Goal: Information Seeking & Learning: Learn about a topic

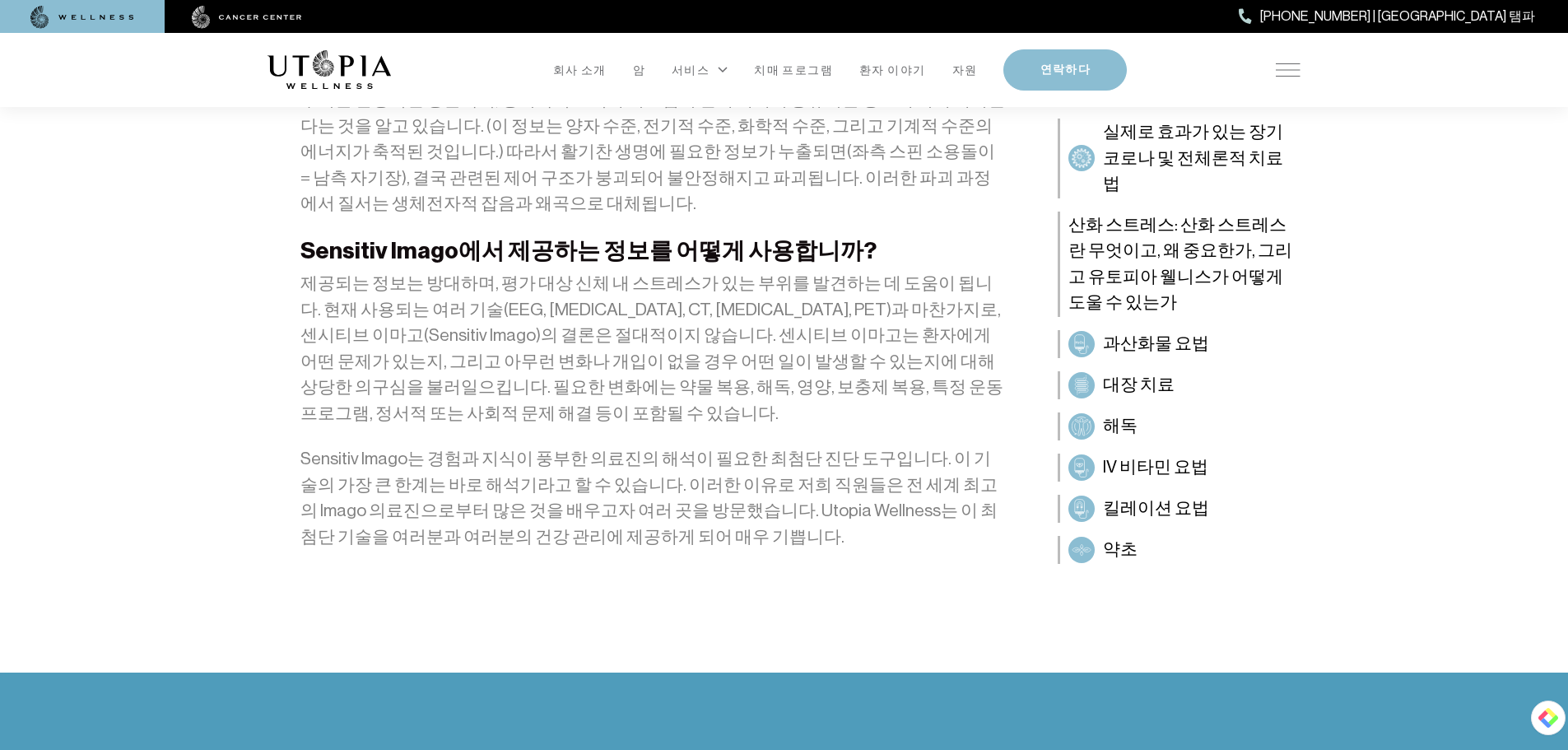
scroll to position [2634, 0]
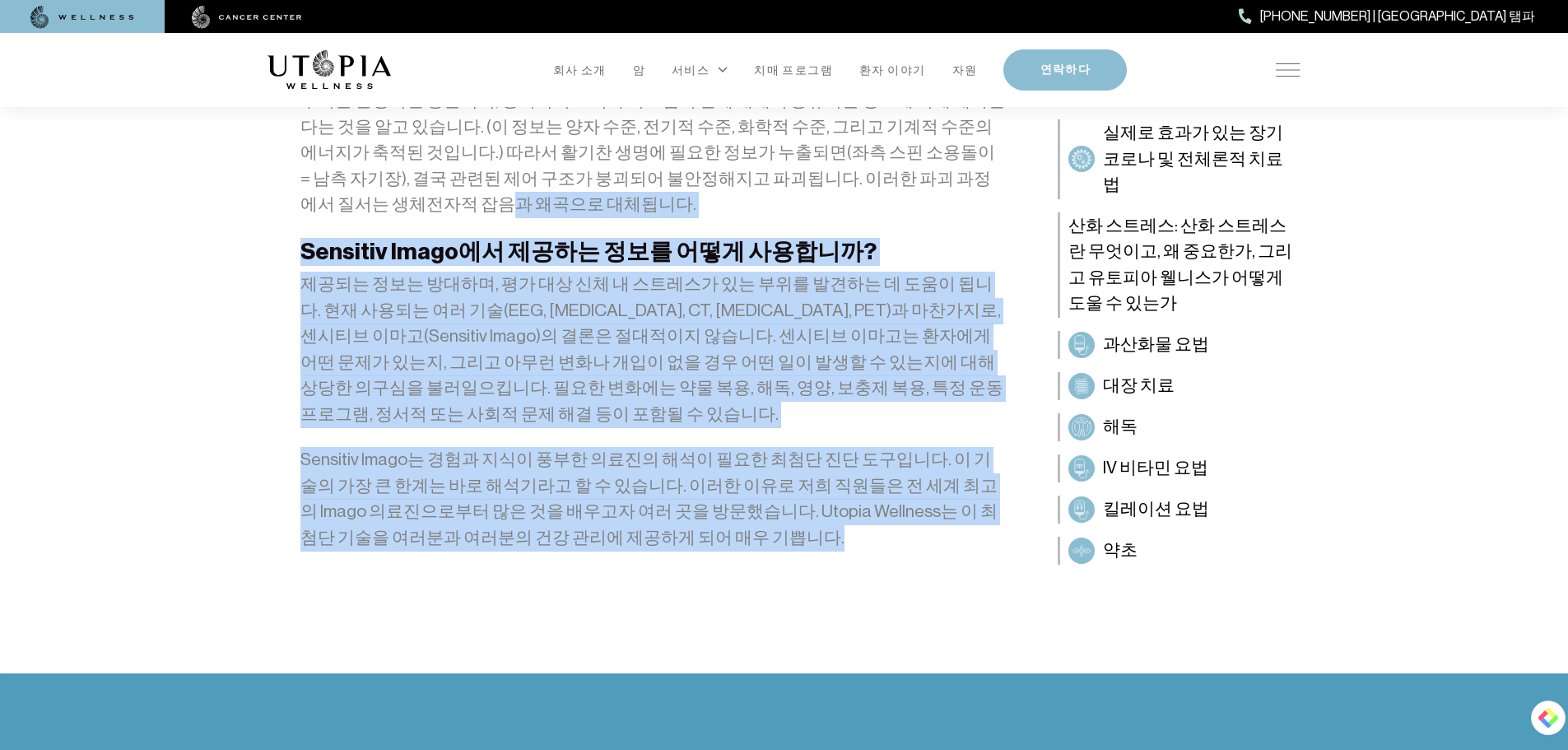
drag, startPoint x: 694, startPoint y: 438, endPoint x: 298, endPoint y: 108, distance: 515.5
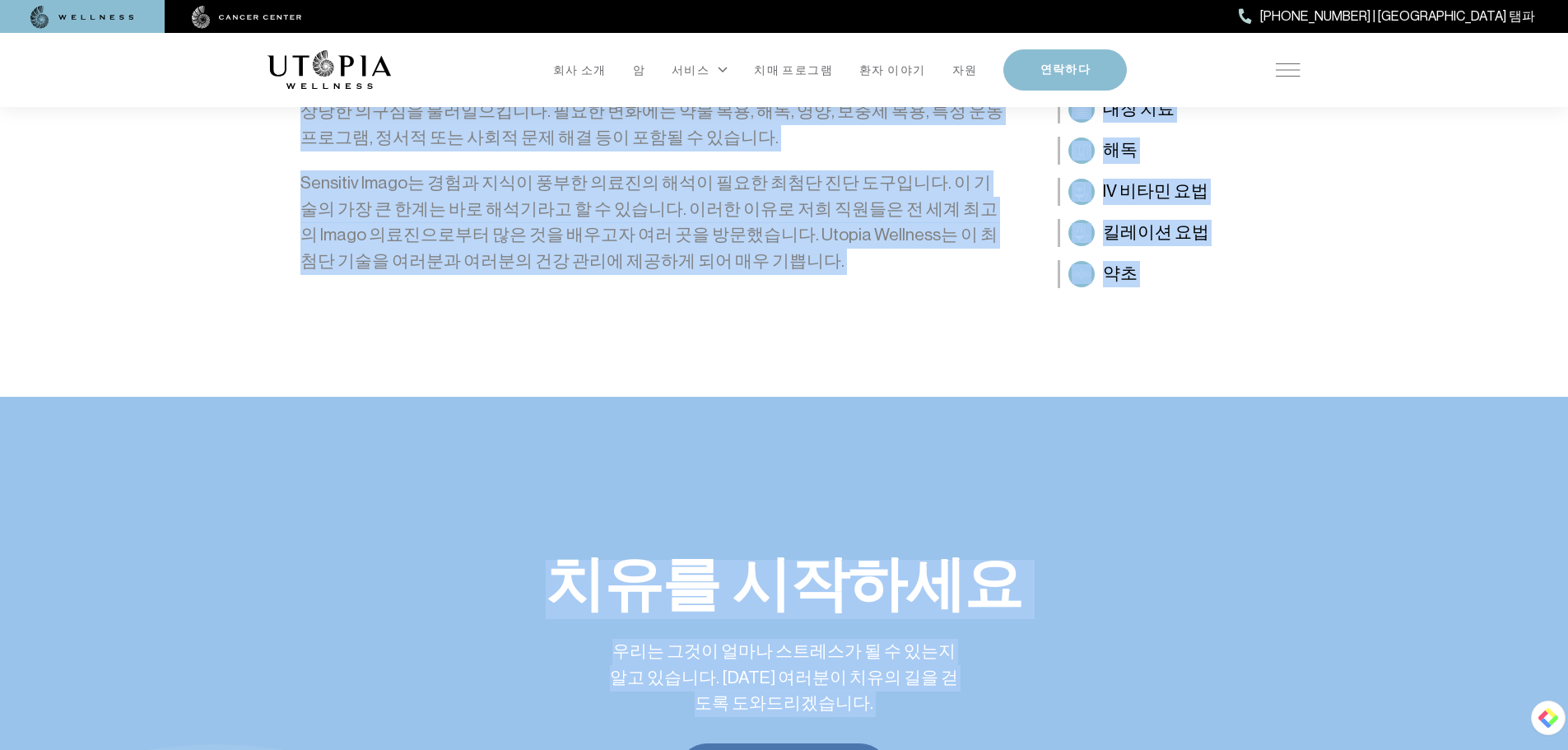
scroll to position [2971, 0]
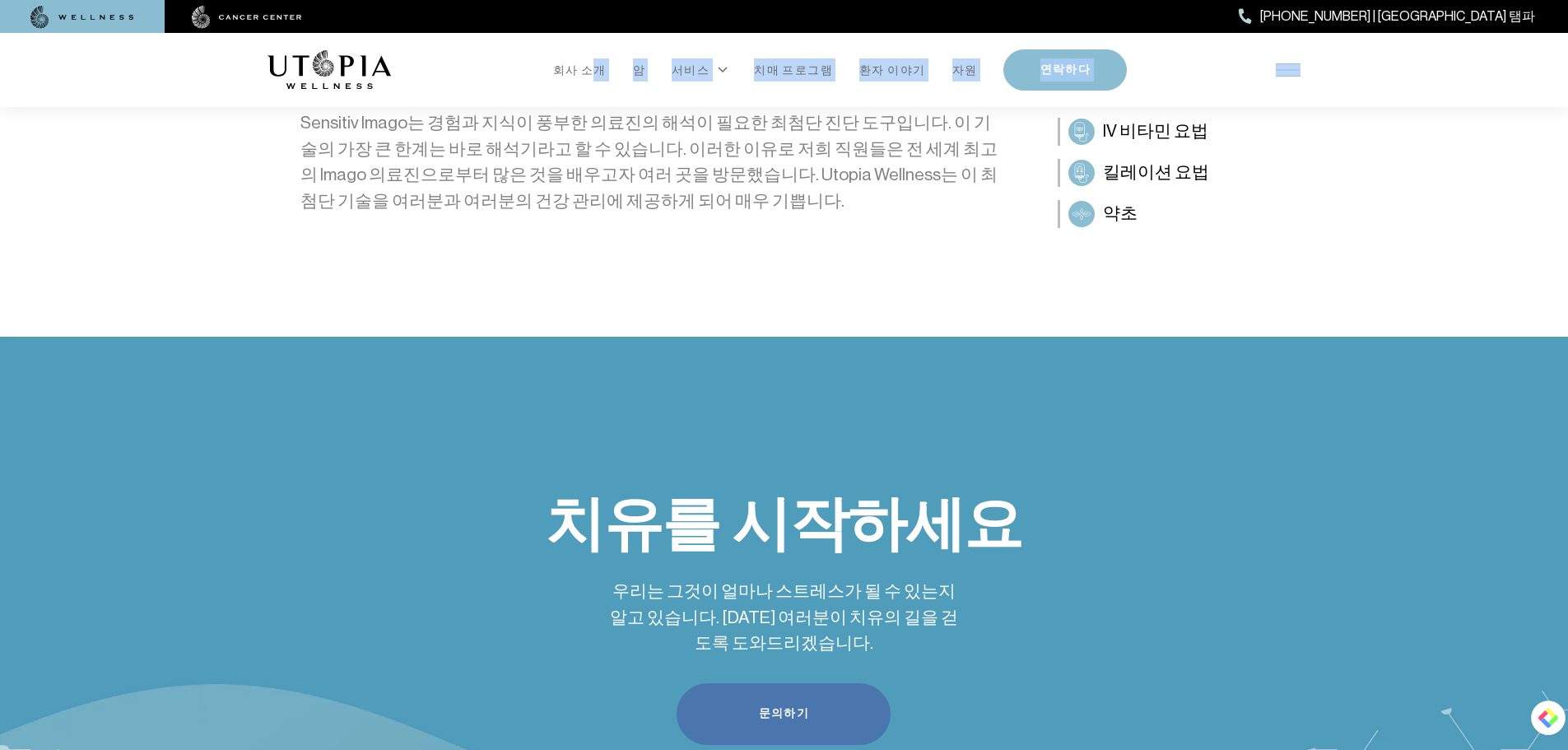
drag, startPoint x: 457, startPoint y: 215, endPoint x: 595, endPoint y: 113, distance: 171.6
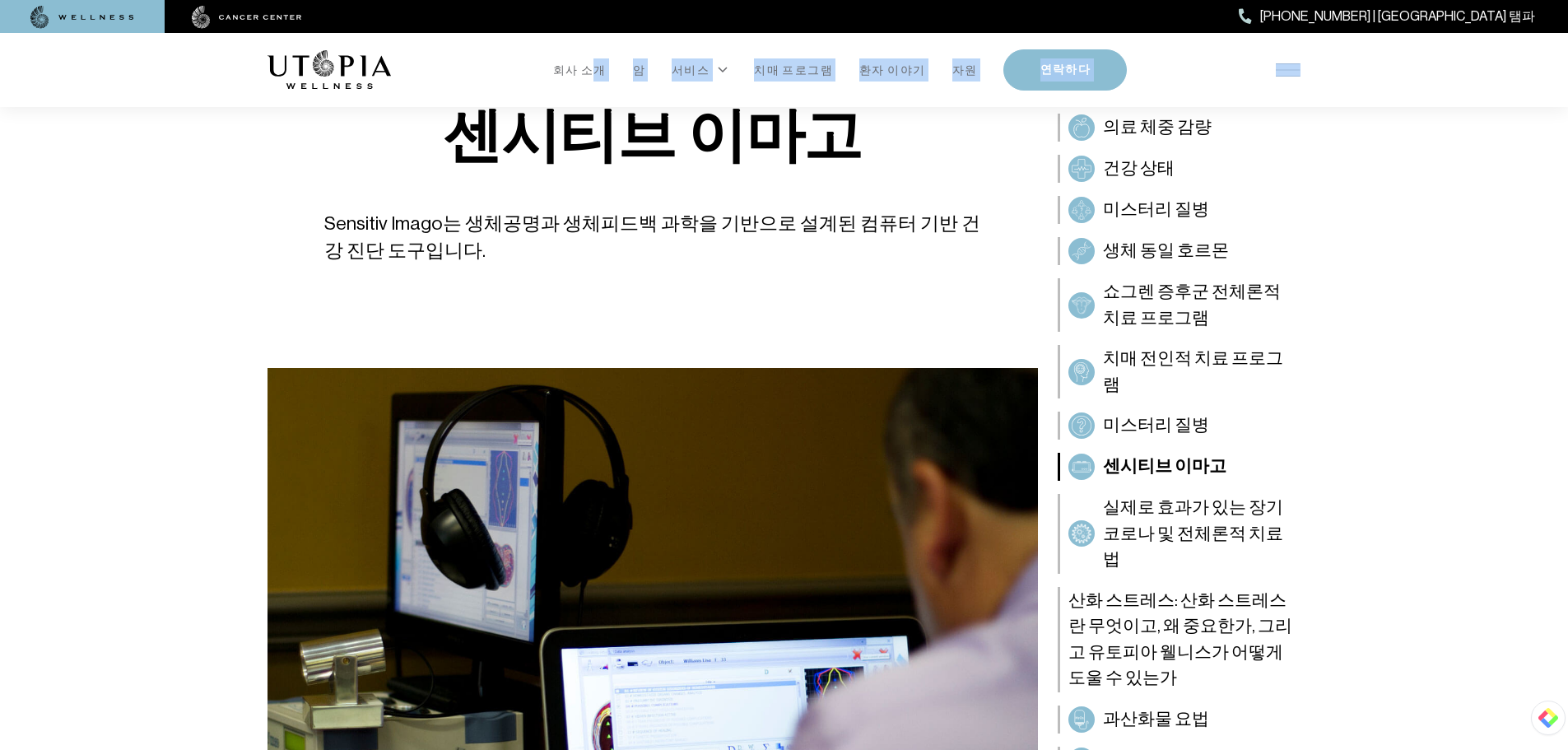
scroll to position [8, 0]
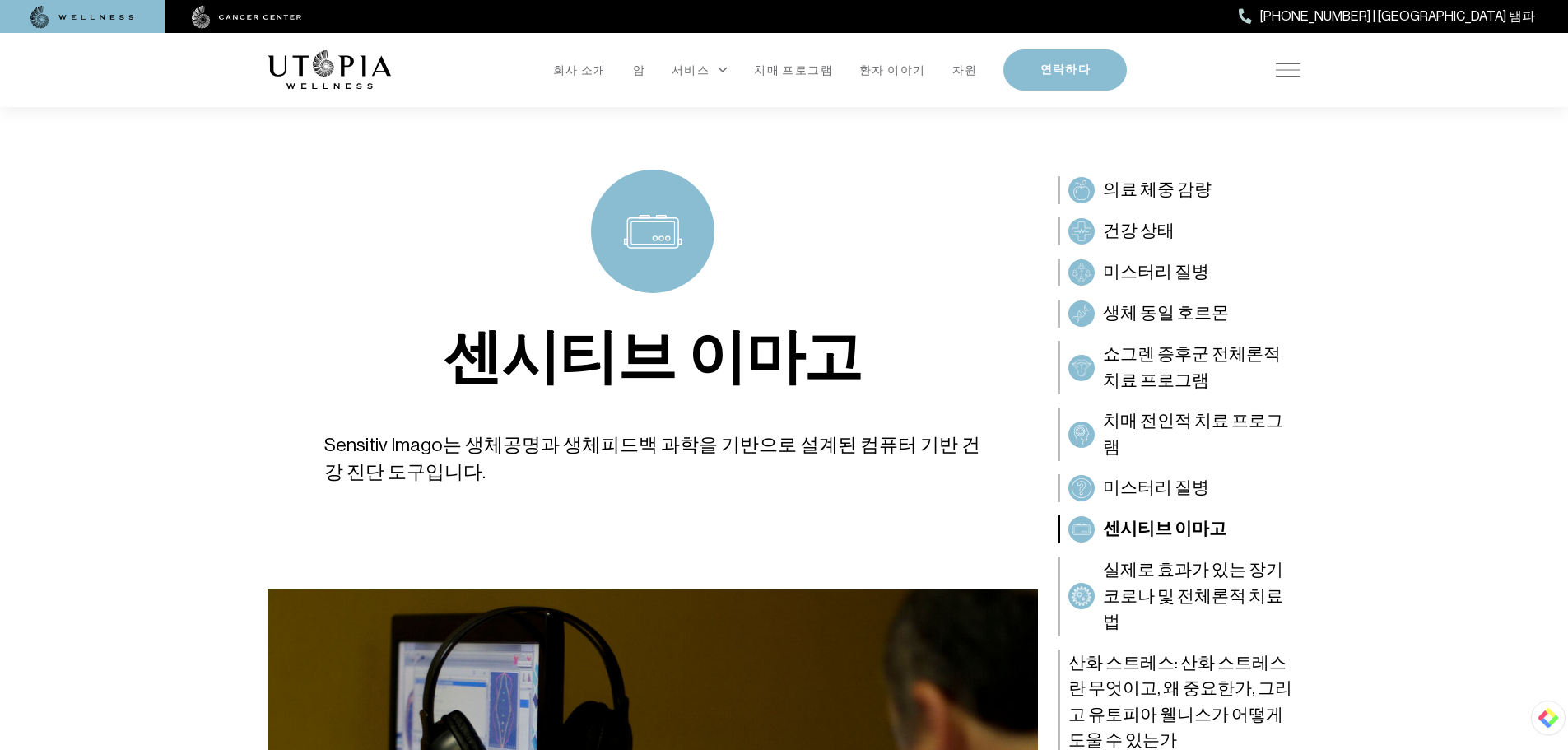
click at [773, 360] on font "센시티브 이마고" at bounding box center [652, 362] width 418 height 59
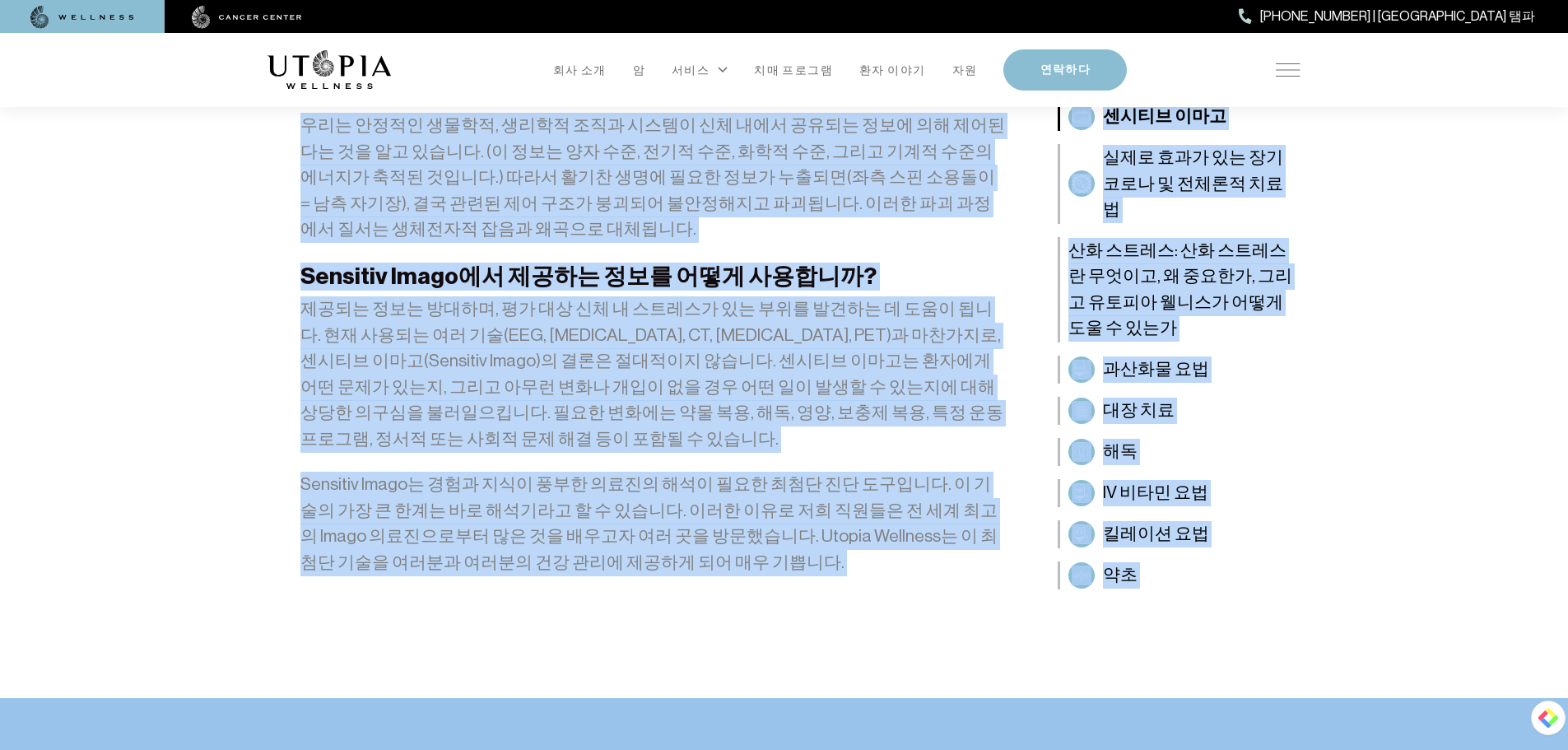
scroll to position [2688, 0]
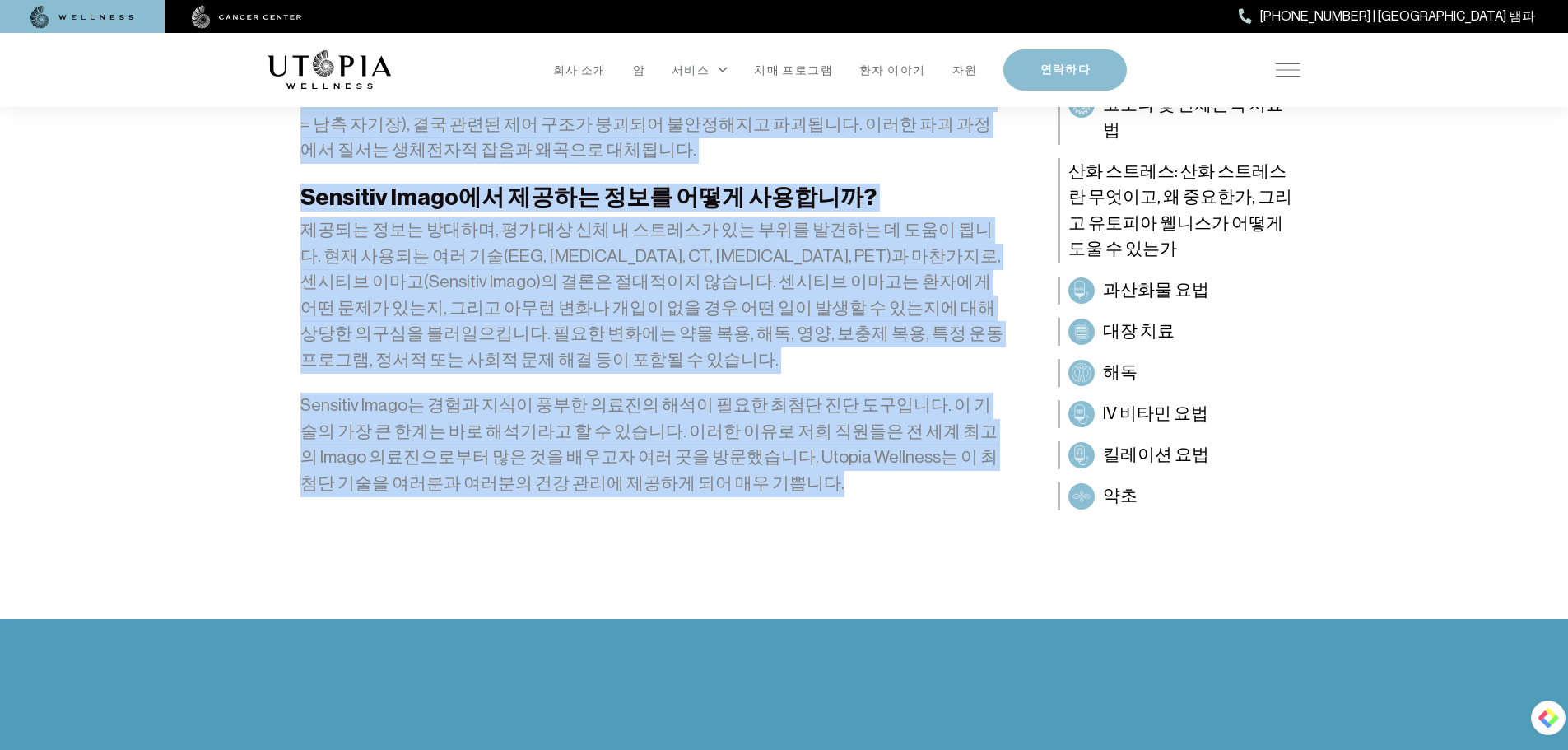
drag, startPoint x: 459, startPoint y: 353, endPoint x: 774, endPoint y: 346, distance: 315.1
copy div "lore ips Dolorsit Ametco adipi elits doe temp inc utl et do ma aliqu. enimadm v…"
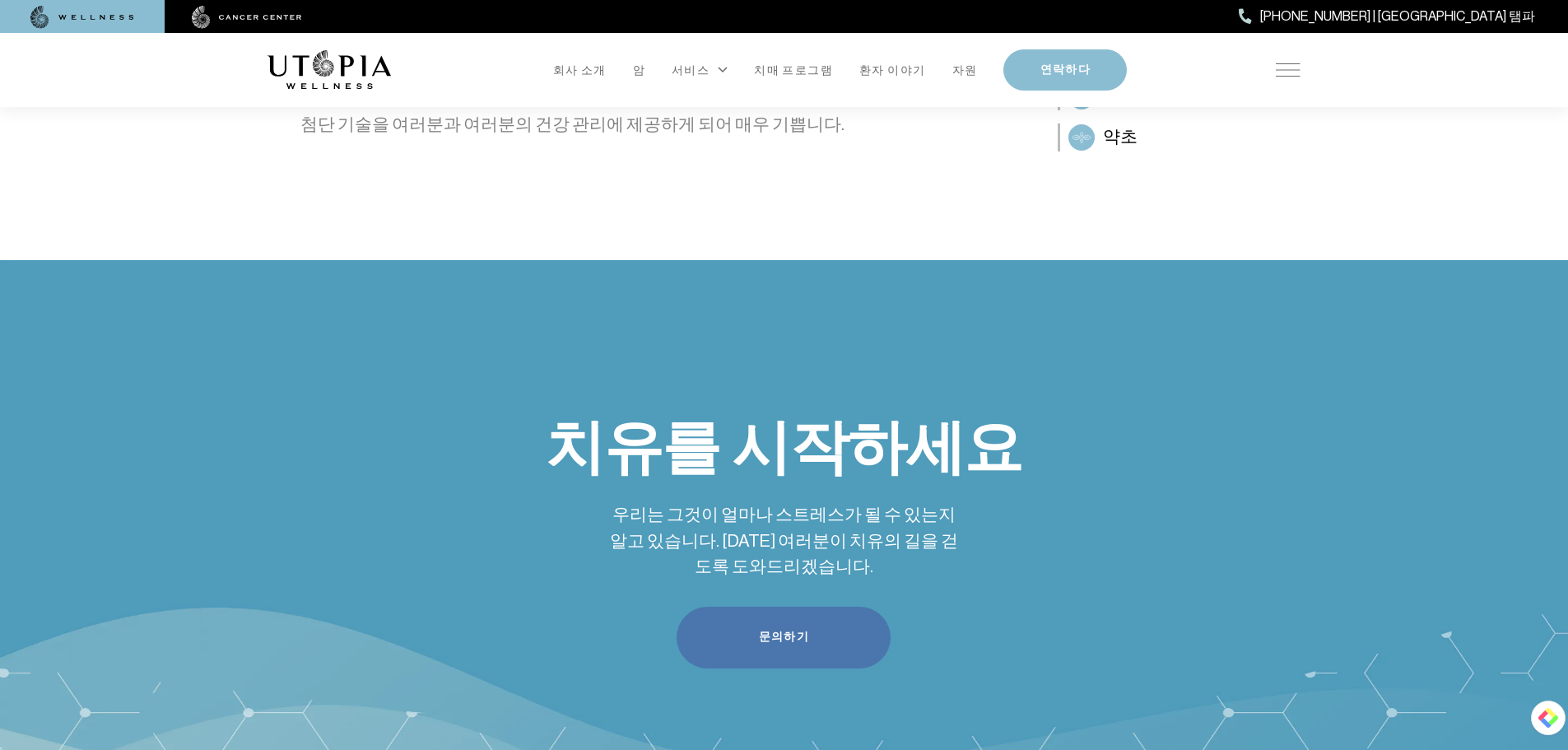
scroll to position [2960, 0]
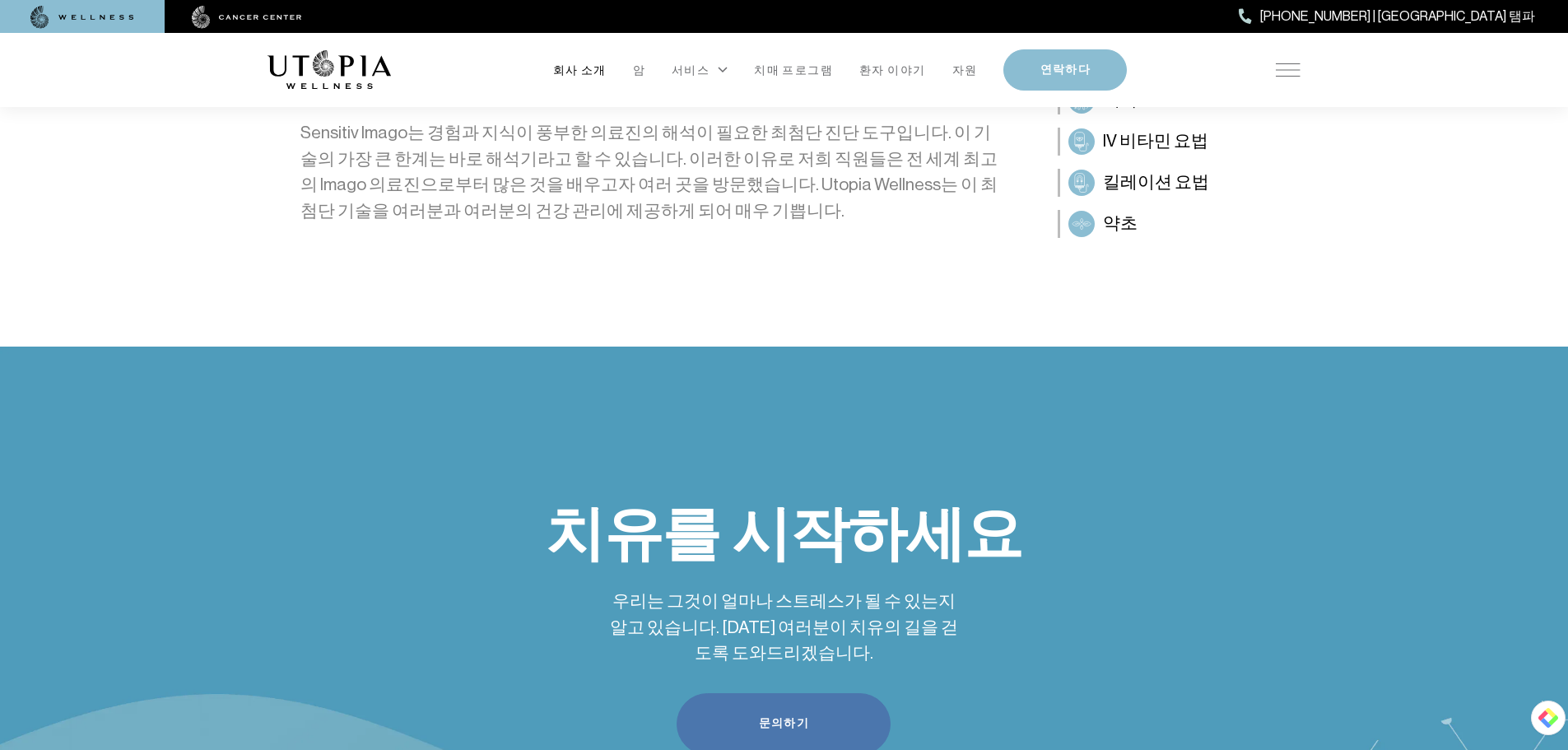
click at [593, 73] on font "회사 소개" at bounding box center [580, 70] width 53 height 13
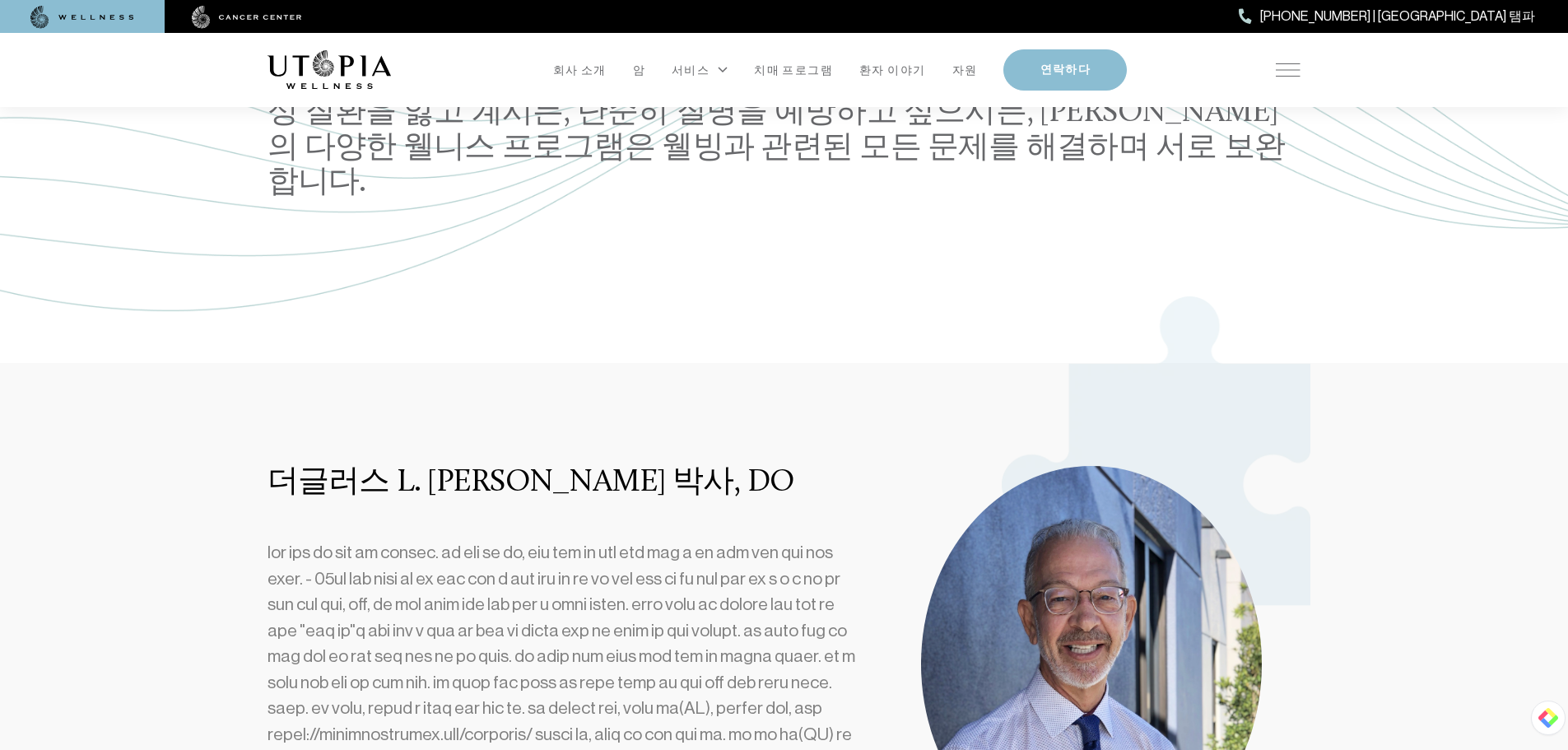
scroll to position [164, 0]
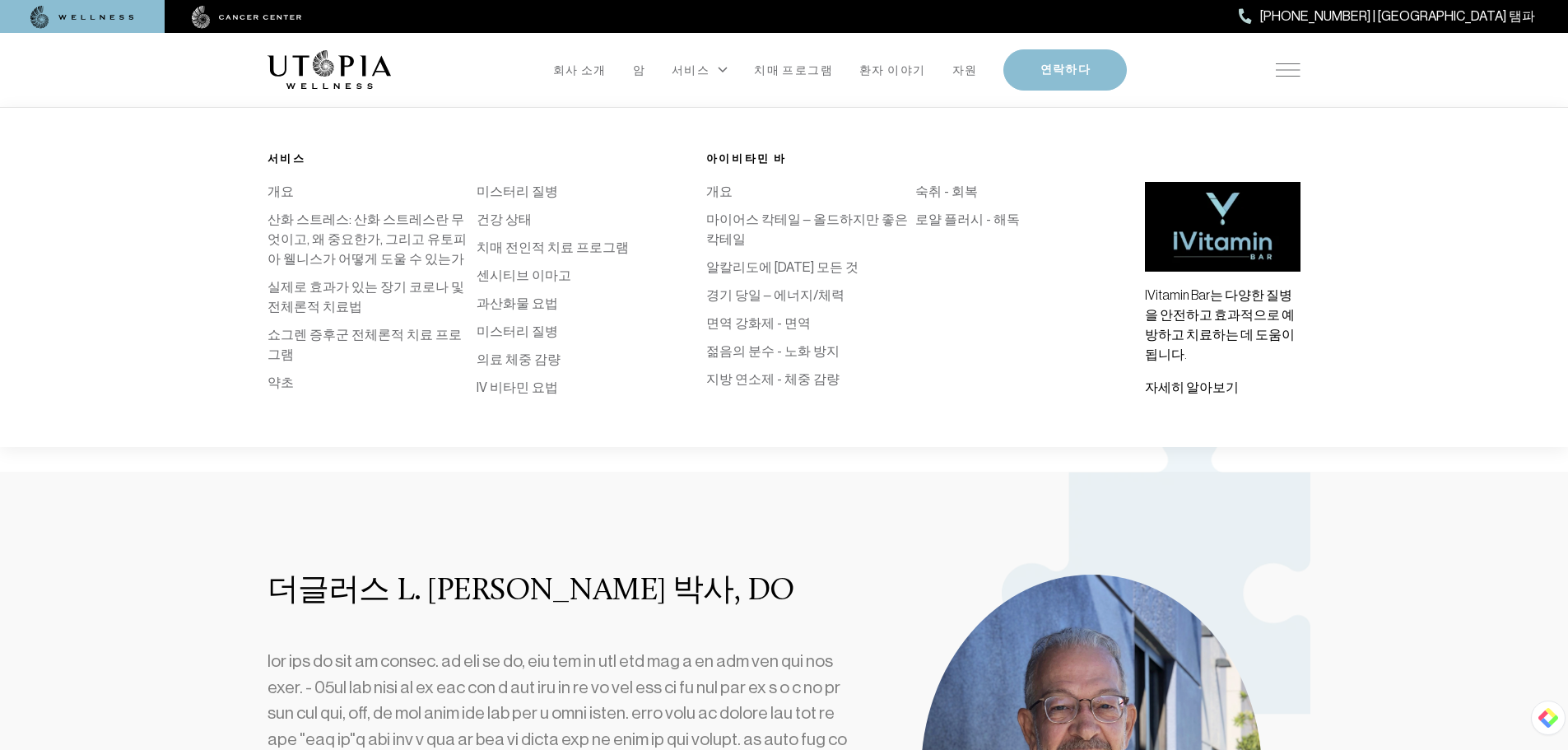
click at [549, 277] on font "센시티브 이마고" at bounding box center [524, 275] width 95 height 15
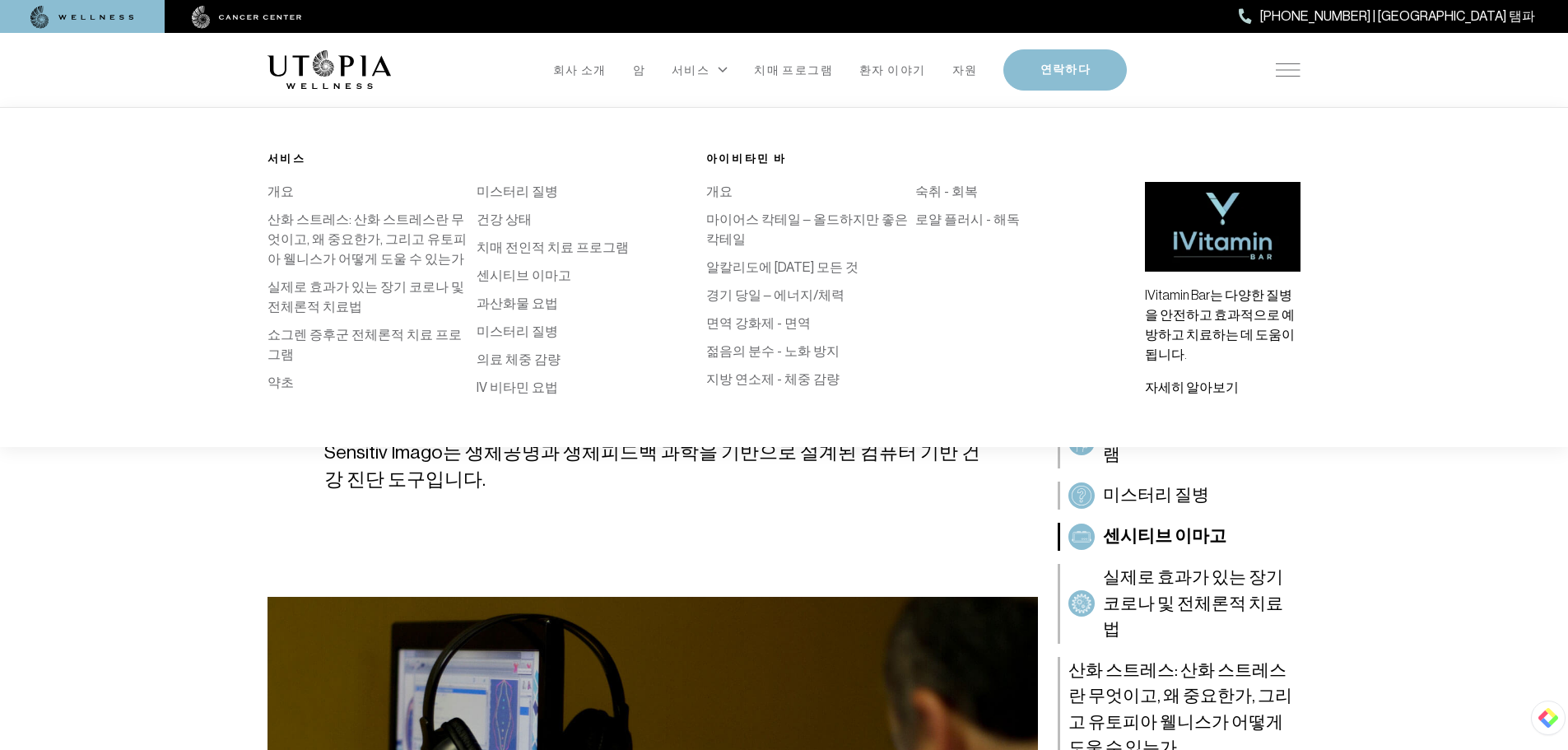
click at [414, 248] on li "산화 스트레스: 산화 스트레스란 무엇이고, 왜 중요한가, 그리고 유토피아 웰니스가 어떻게 도울 수 있는가" at bounding box center [372, 243] width 210 height 67
click at [410, 239] on font "산화 스트레스: 산화 스트레스란 무엇이고, 왜 중요한가, 그리고 유토피아 웰니스가 어떻게 도울 수 있는가" at bounding box center [367, 239] width 200 height 55
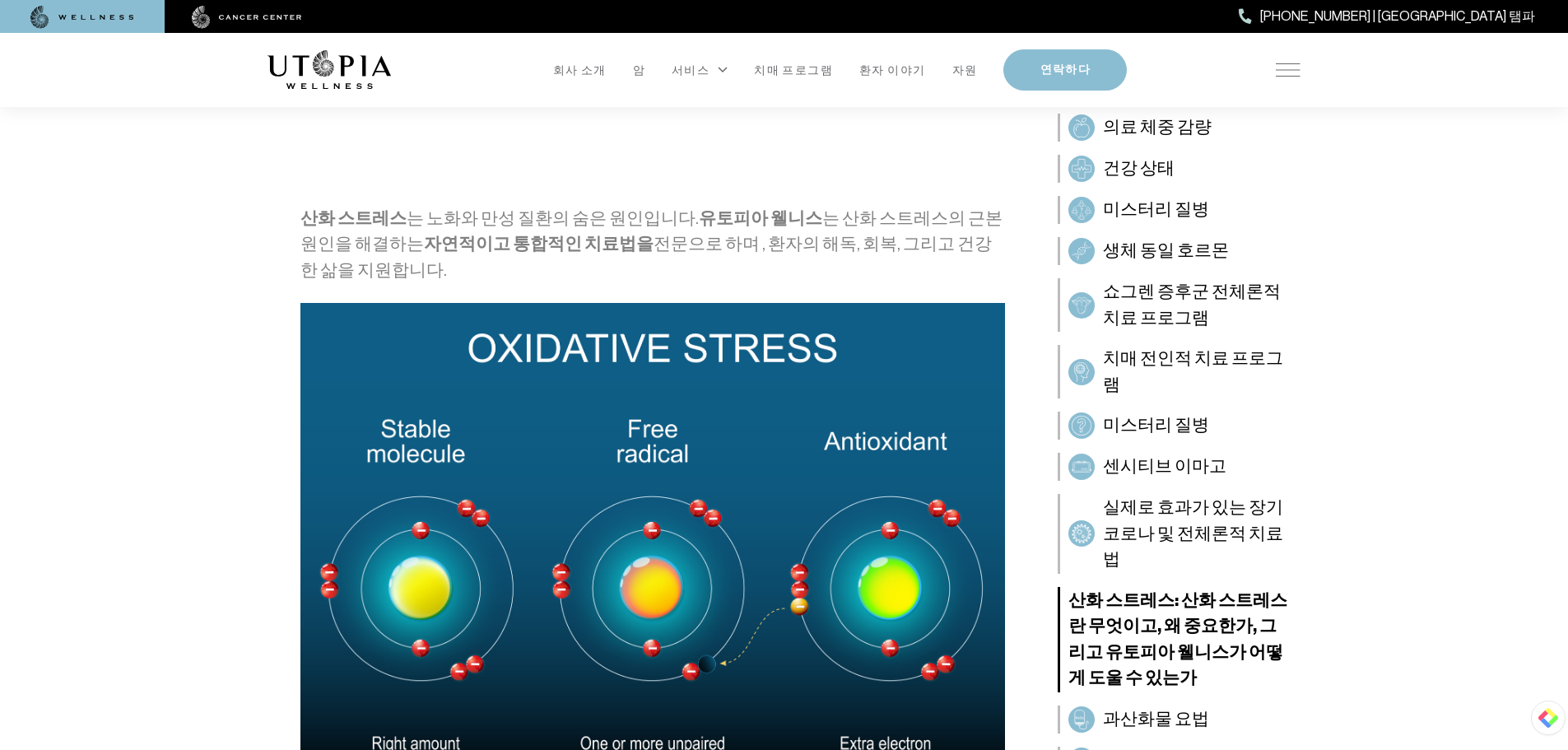
scroll to position [329, 0]
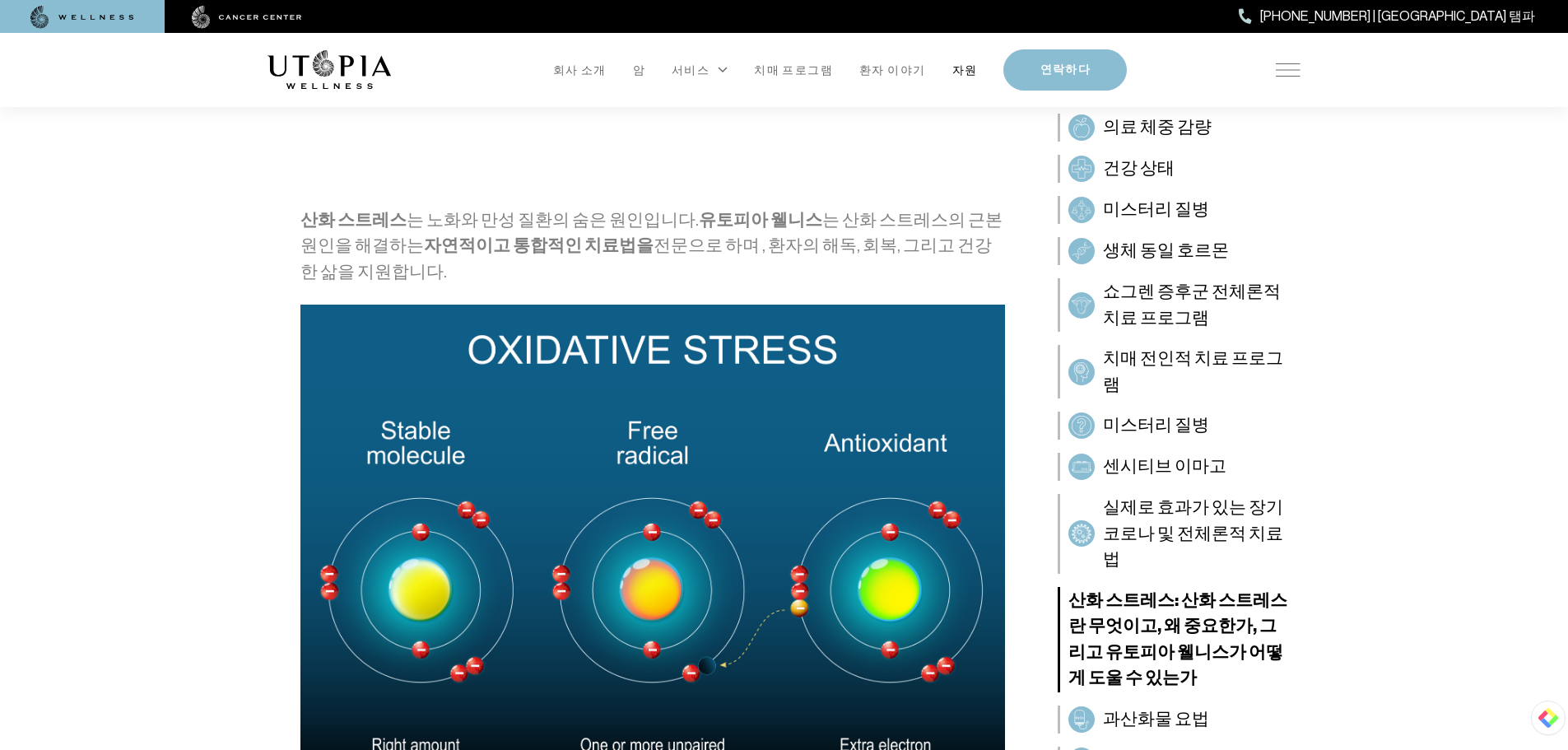
click at [953, 71] on font "자원" at bounding box center [965, 70] width 26 height 13
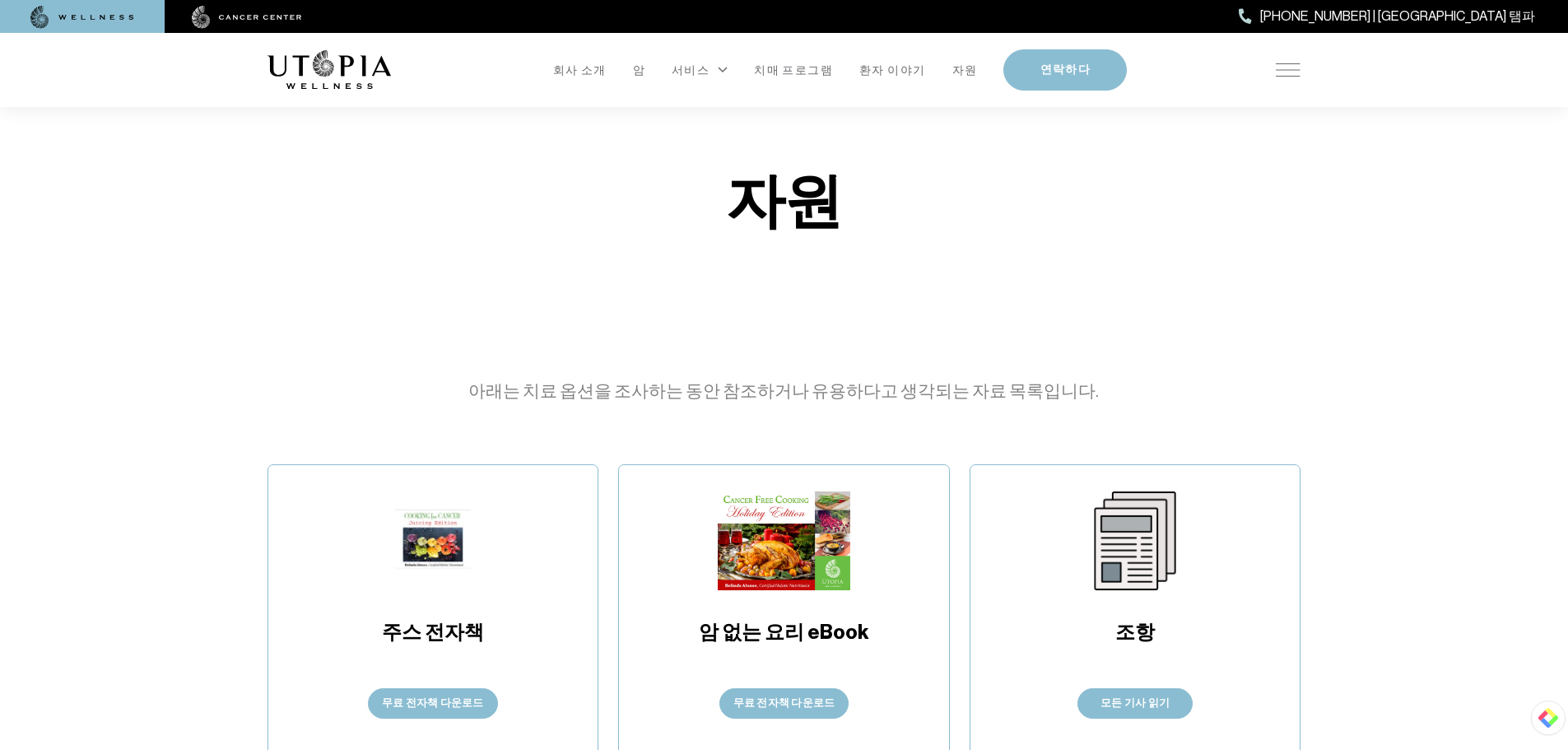
click at [1296, 71] on img at bounding box center [1288, 70] width 25 height 13
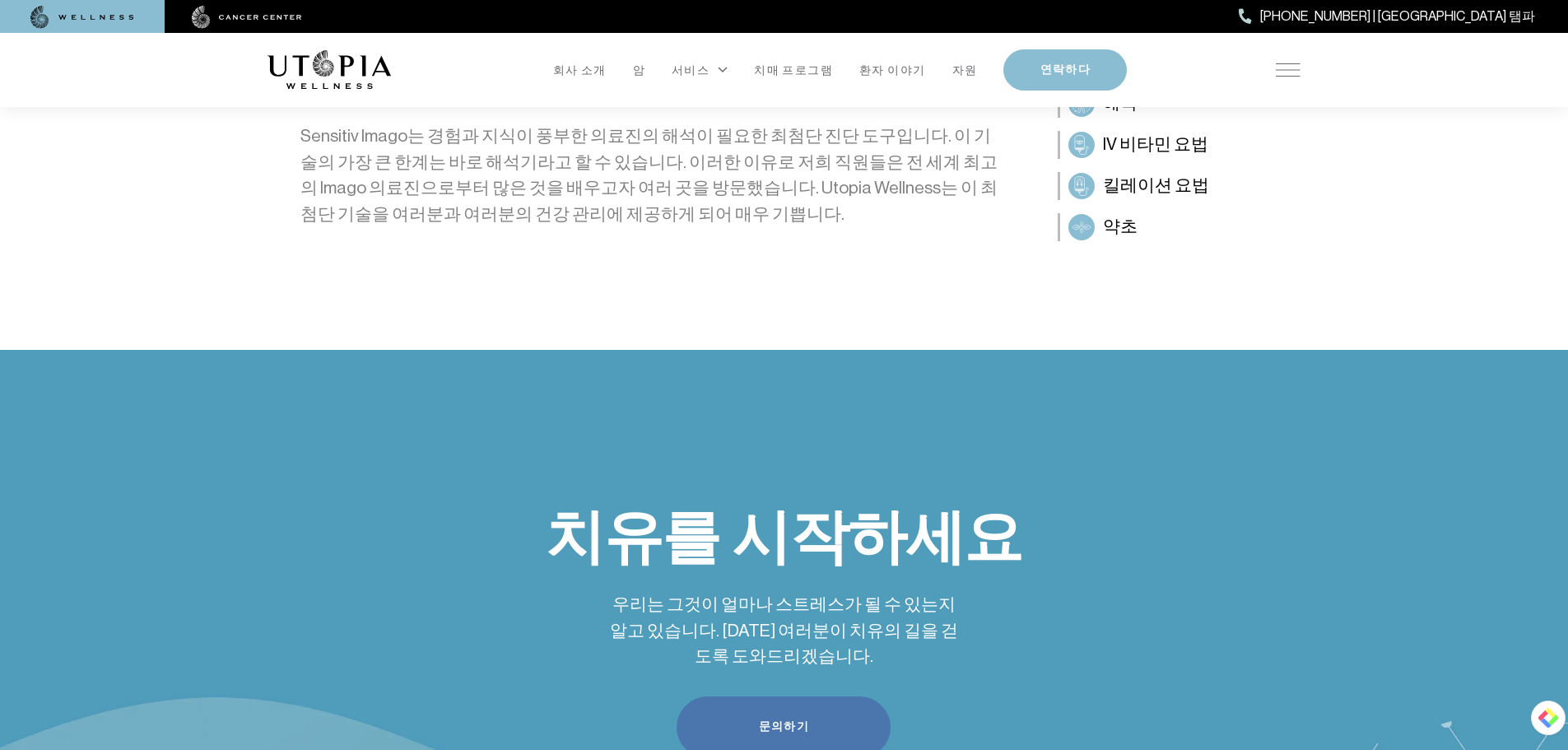
scroll to position [2960, 0]
